Goal: Navigation & Orientation: Go to known website

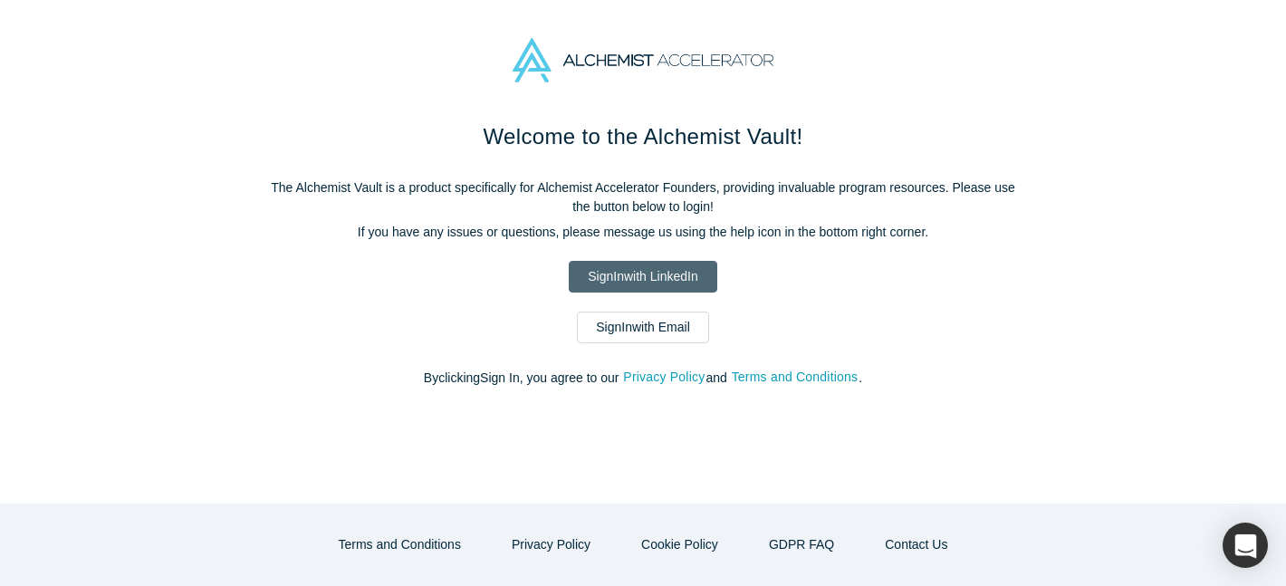
click at [674, 268] on link "Sign In with LinkedIn" at bounding box center [643, 277] width 148 height 32
click at [664, 336] on link "Sign In with Email" at bounding box center [643, 328] width 132 height 32
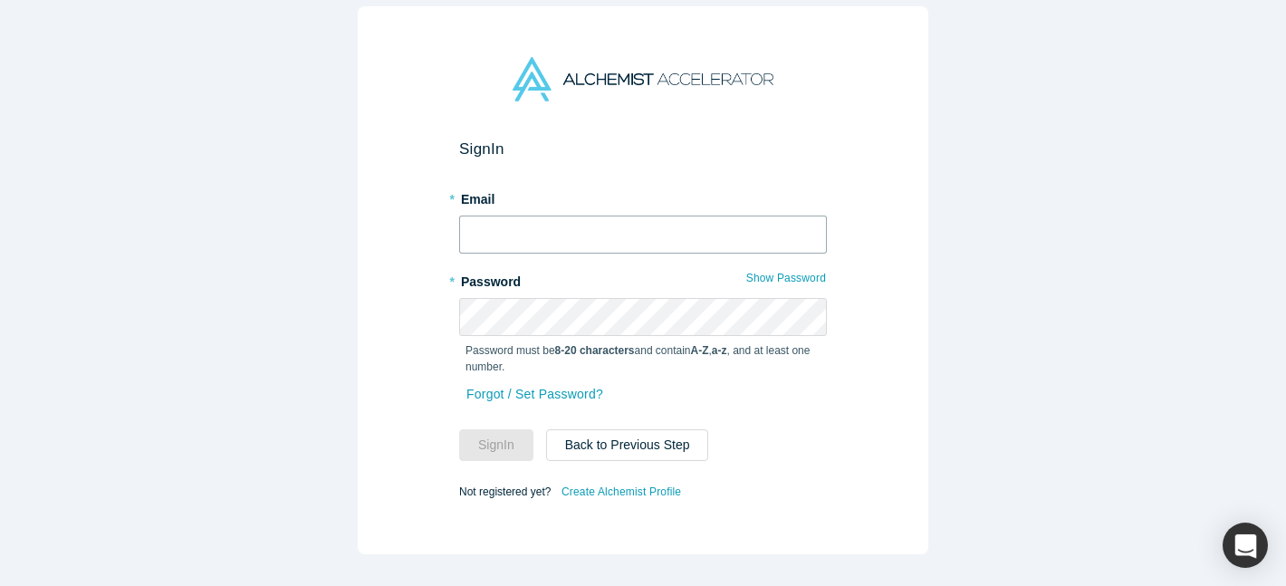
click at [551, 238] on input "text" at bounding box center [643, 235] width 368 height 38
type input "don@laundris.com"
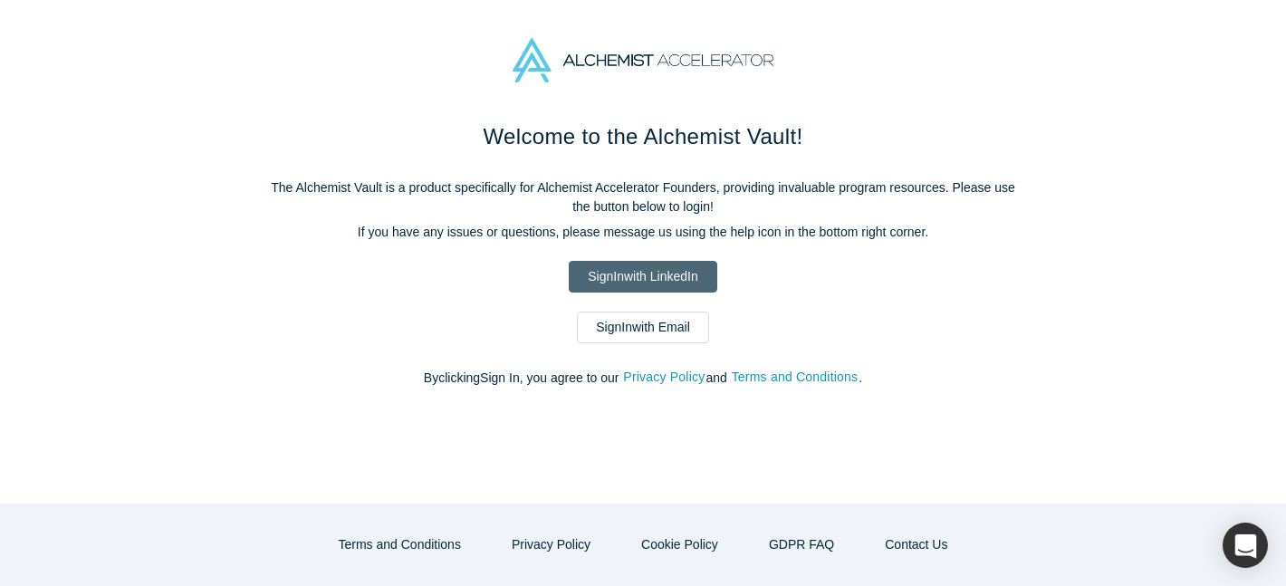
click at [657, 265] on link "Sign In with LinkedIn" at bounding box center [643, 277] width 148 height 32
